Goal: Transaction & Acquisition: Book appointment/travel/reservation

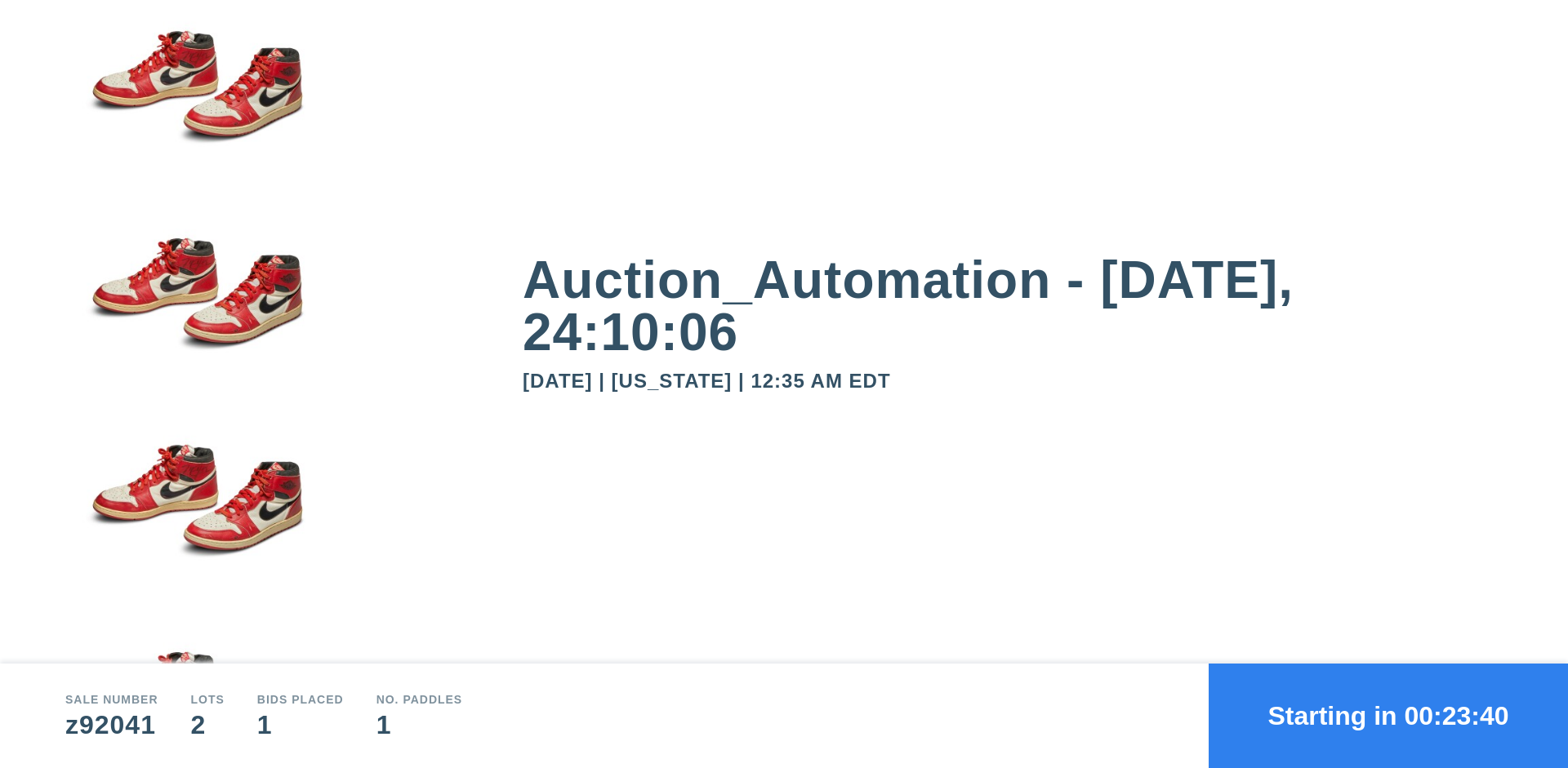
click at [1388, 716] on button "Starting in 00:23:40" at bounding box center [1388, 715] width 360 height 105
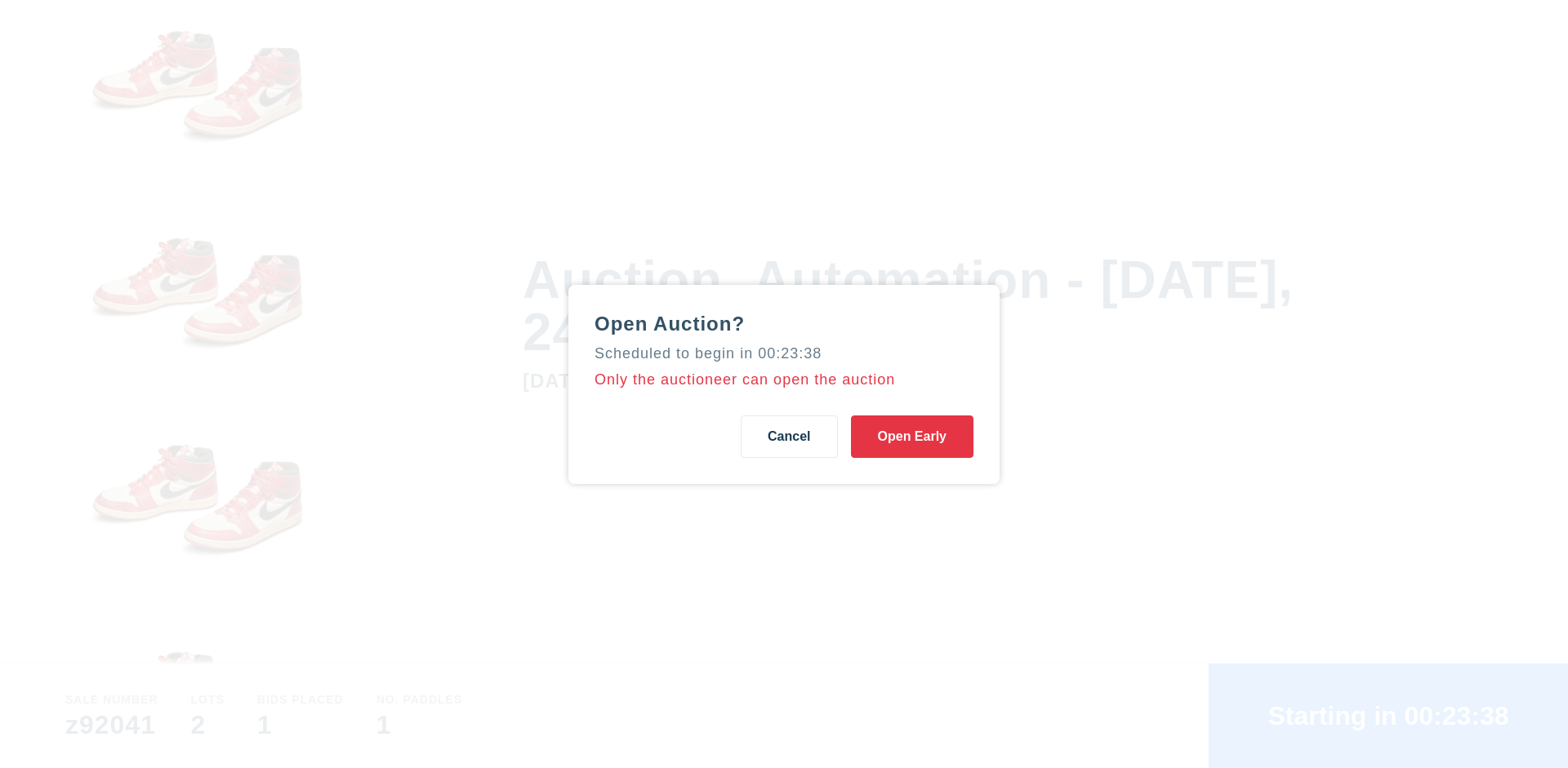
click at [912, 436] on button "Open Early" at bounding box center [912, 436] width 122 height 43
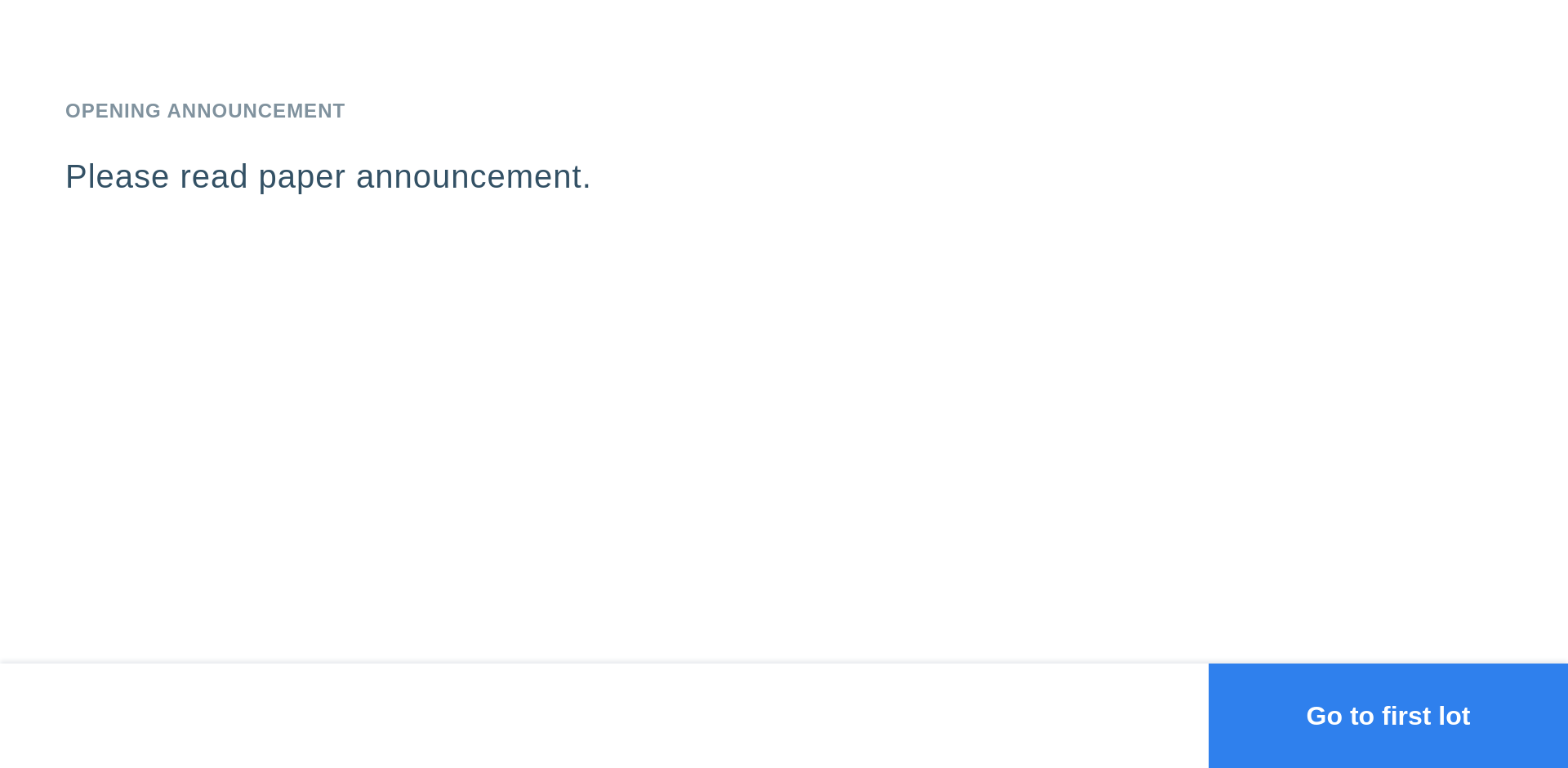
click at [1388, 716] on button "Go to first lot" at bounding box center [1388, 715] width 360 height 105
